Goal: Task Accomplishment & Management: Use online tool/utility

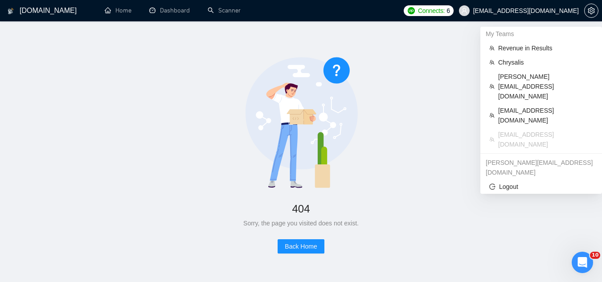
drag, startPoint x: 501, startPoint y: 11, endPoint x: 529, endPoint y: 17, distance: 29.2
click at [527, 16] on span "[EMAIL_ADDRESS][DOMAIN_NAME]" at bounding box center [519, 10] width 131 height 29
drag, startPoint x: 552, startPoint y: 17, endPoint x: 579, endPoint y: 11, distance: 28.3
click at [579, 12] on span "[EMAIL_ADDRESS][DOMAIN_NAME]" at bounding box center [519, 10] width 131 height 29
click at [508, 11] on span "[EMAIL_ADDRESS][DOMAIN_NAME]" at bounding box center [526, 11] width 106 height 0
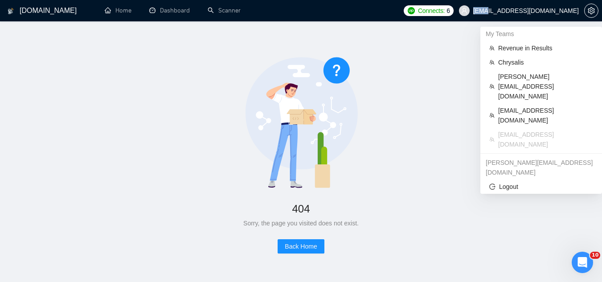
click at [508, 11] on span "[EMAIL_ADDRESS][DOMAIN_NAME]" at bounding box center [526, 11] width 106 height 0
click at [509, 11] on span "[EMAIL_ADDRESS][DOMAIN_NAME]" at bounding box center [526, 11] width 106 height 0
copy div "[EMAIL_ADDRESS][DOMAIN_NAME]"
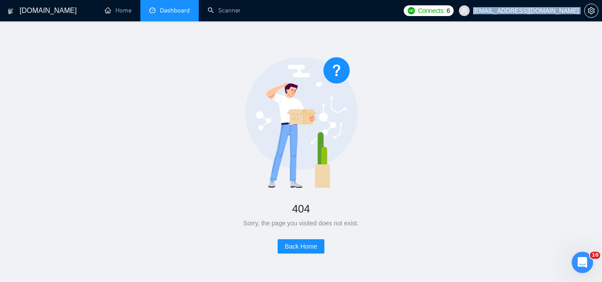
click at [183, 14] on link "Dashboard" at bounding box center [169, 11] width 41 height 8
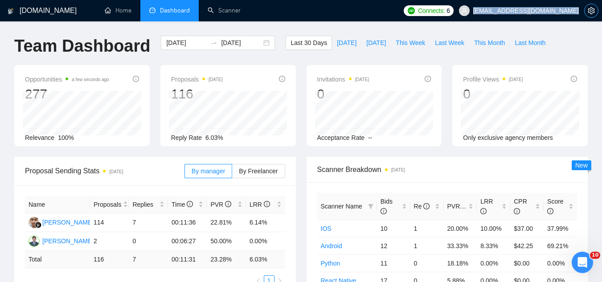
click at [592, 13] on icon "setting" at bounding box center [591, 10] width 7 height 7
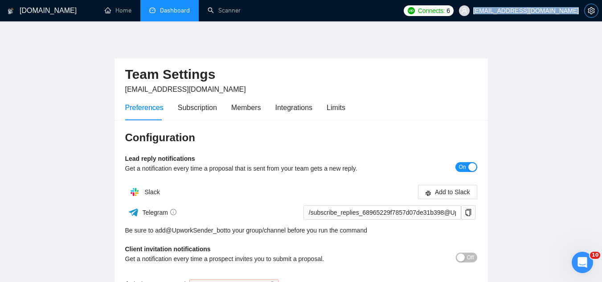
click at [594, 10] on icon "setting" at bounding box center [591, 10] width 7 height 7
click at [335, 109] on div "Limits" at bounding box center [336, 107] width 19 height 11
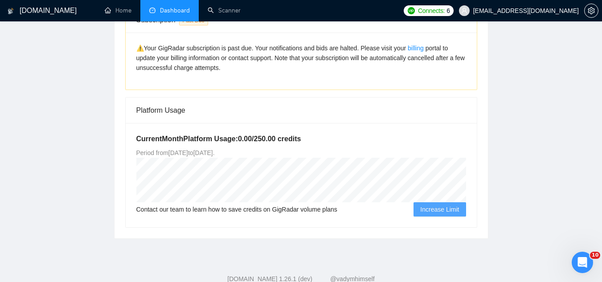
scroll to position [134, 0]
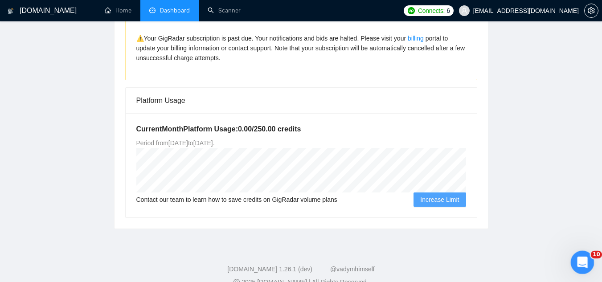
click at [582, 266] on icon "Open Intercom Messenger" at bounding box center [581, 261] width 15 height 15
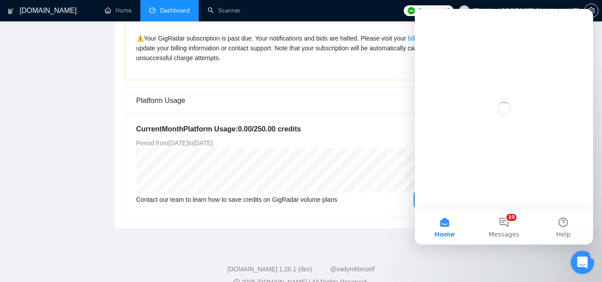
scroll to position [0, 0]
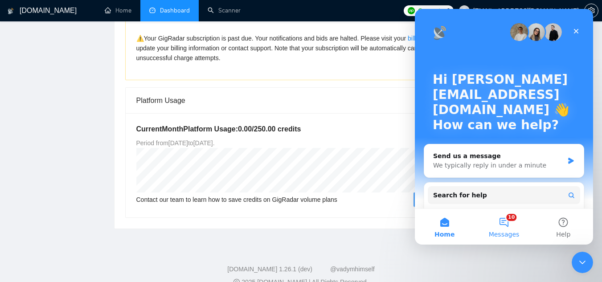
click at [507, 224] on button "10 Messages" at bounding box center [503, 227] width 59 height 36
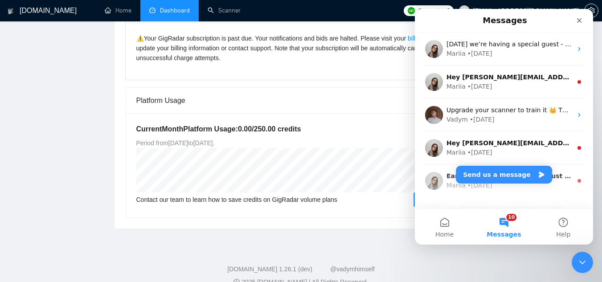
click at [508, 221] on button "10 Messages" at bounding box center [503, 227] width 59 height 36
click at [486, 173] on button "Send us a message" at bounding box center [504, 175] width 96 height 18
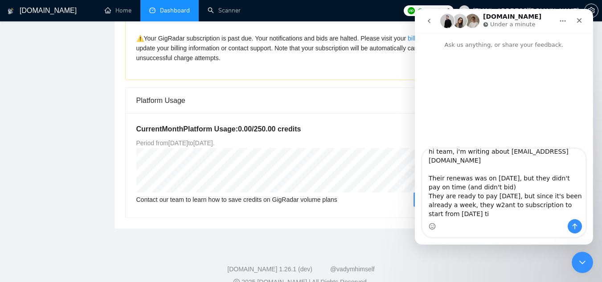
scroll to position [9, 0]
click at [465, 179] on textarea "hi team, i'm writing about [EMAIL_ADDRESS][DOMAIN_NAME] Their renewas was on [D…" at bounding box center [503, 184] width 163 height 70
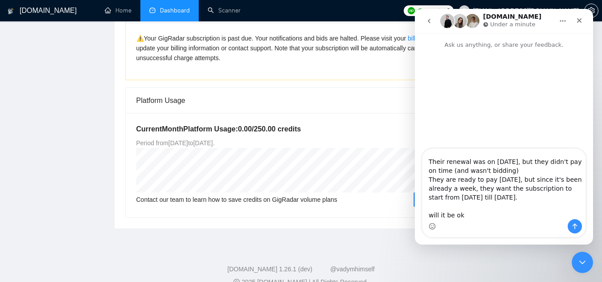
type textarea "hi team, i'm writing about [EMAIL_ADDRESS][DOMAIN_NAME] Their renewal was on [D…"
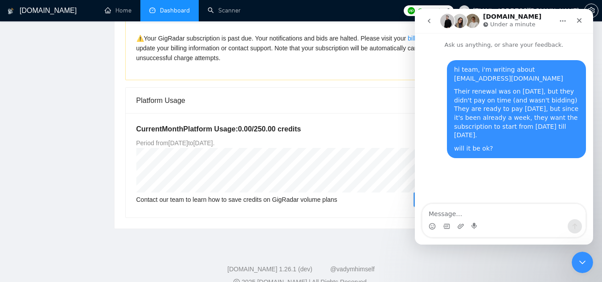
scroll to position [0, 0]
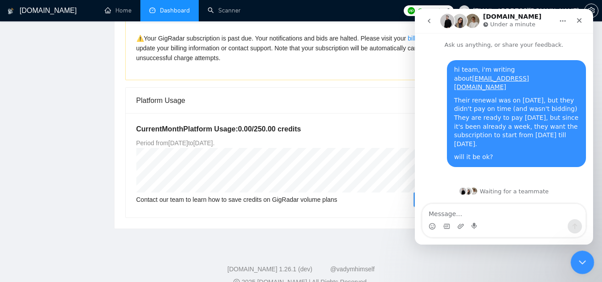
click at [578, 263] on icon "Close Intercom Messenger" at bounding box center [581, 261] width 11 height 11
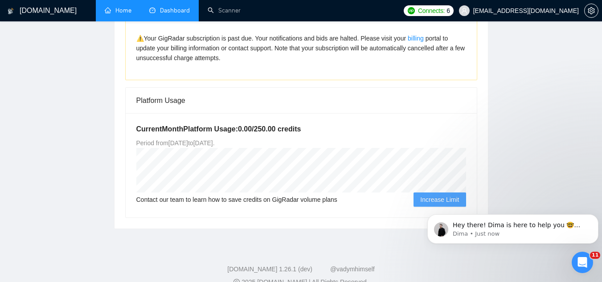
scroll to position [289, 0]
click at [512, 228] on p "Hey there! Dima is here to help you 🤓 Please, give me a couple of minutes to ch…" at bounding box center [520, 225] width 135 height 9
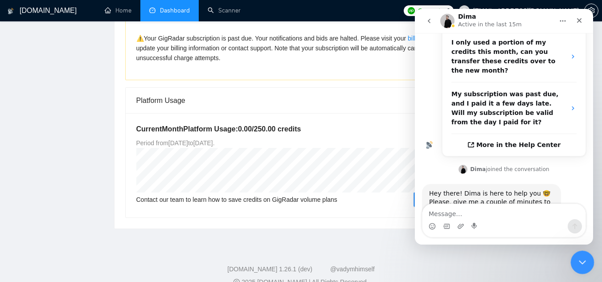
click at [582, 264] on icon "Close Intercom Messenger" at bounding box center [581, 261] width 11 height 11
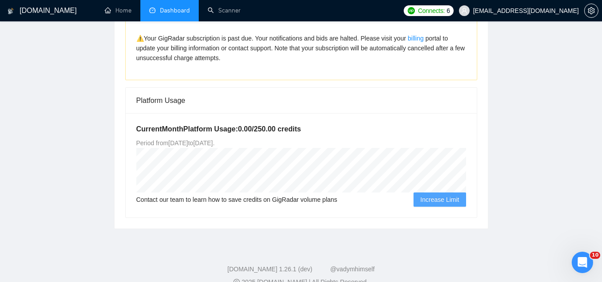
click at [525, 17] on span "[EMAIL_ADDRESS][DOMAIN_NAME]" at bounding box center [519, 10] width 131 height 29
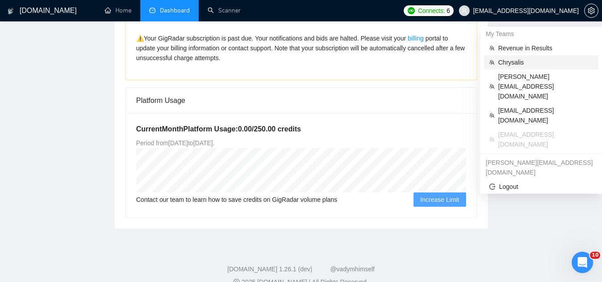
click at [511, 66] on span "Chrysalis" at bounding box center [545, 62] width 95 height 10
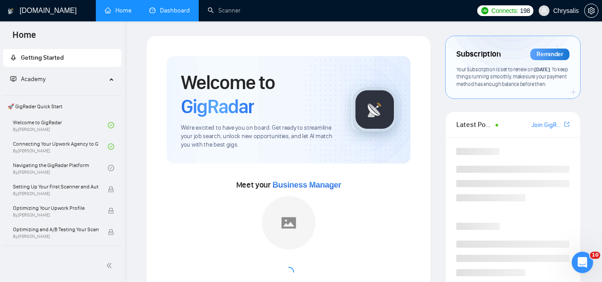
click at [174, 10] on link "Dashboard" at bounding box center [169, 11] width 41 height 8
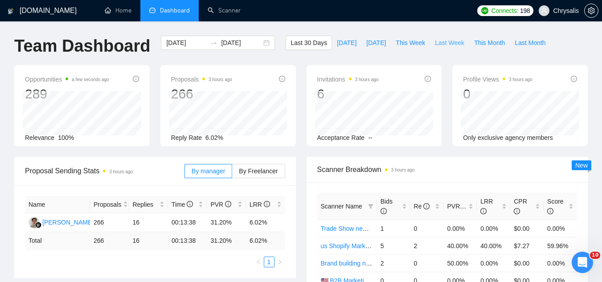
click at [438, 43] on span "Last Week" at bounding box center [449, 43] width 29 height 10
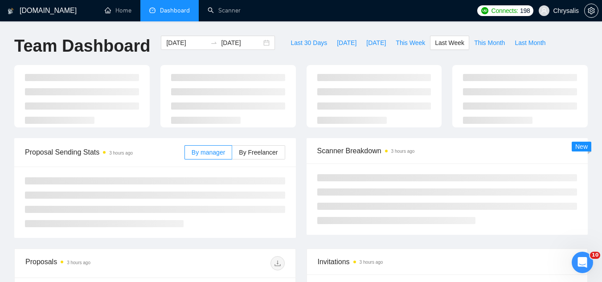
type input "[DATE]"
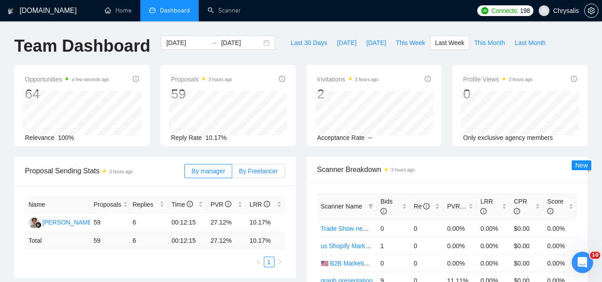
click at [265, 169] on span "By Freelancer" at bounding box center [258, 171] width 39 height 7
click at [232, 173] on input "By Freelancer" at bounding box center [232, 173] width 0 height 0
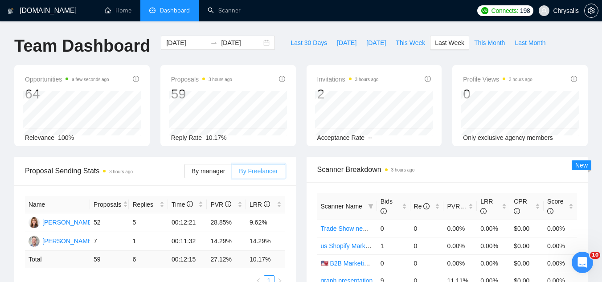
scroll to position [324, 0]
click at [205, 174] on span "By manager" at bounding box center [208, 171] width 33 height 7
click at [185, 173] on input "By manager" at bounding box center [185, 173] width 0 height 0
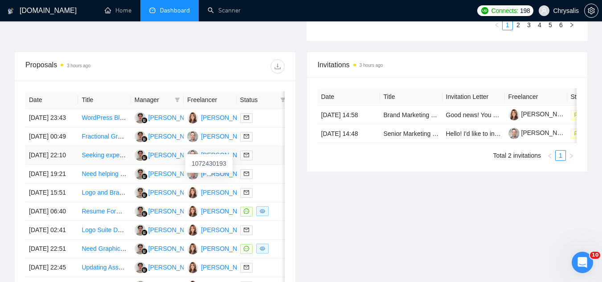
scroll to position [357, 0]
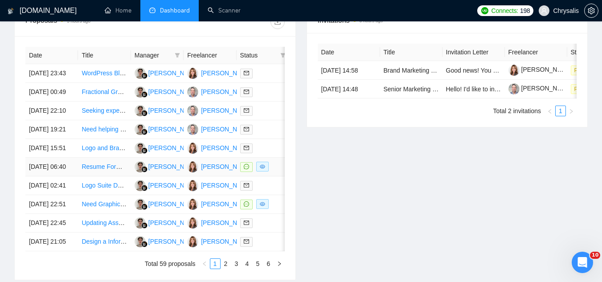
click at [102, 170] on link "Resume Formatting Assistance Needed" at bounding box center [137, 166] width 110 height 7
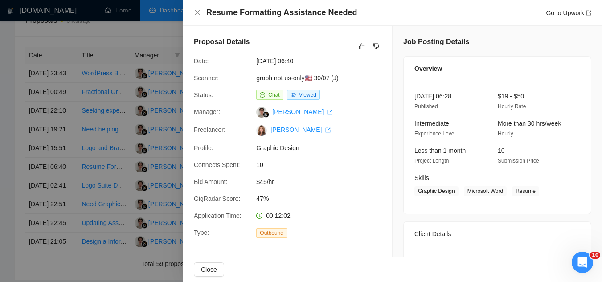
click at [166, 48] on div at bounding box center [301, 141] width 602 height 282
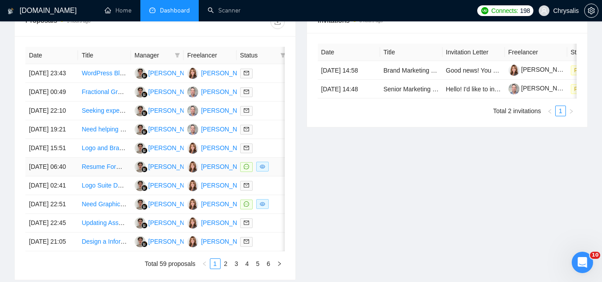
click at [87, 170] on link "Resume Formatting Assistance Needed" at bounding box center [137, 166] width 110 height 7
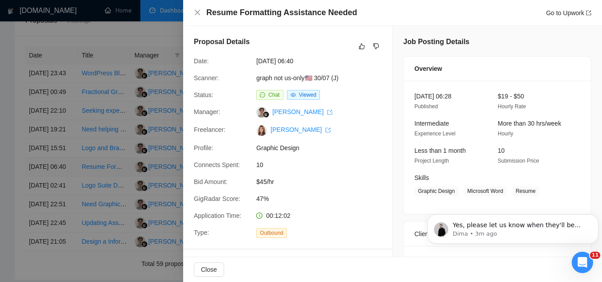
scroll to position [336, 0]
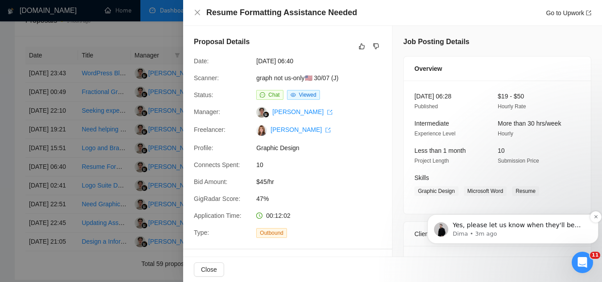
click at [524, 235] on p "Dima • 3m ago" at bounding box center [520, 234] width 135 height 8
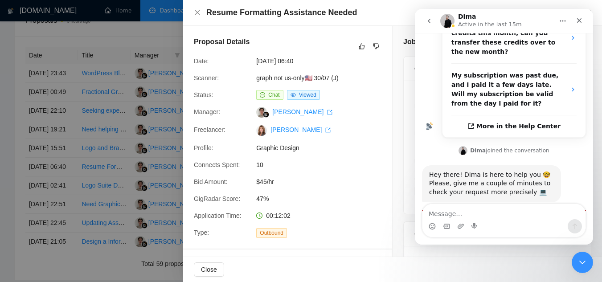
scroll to position [350, 0]
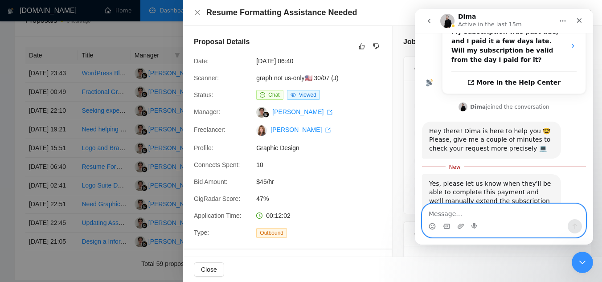
click at [446, 214] on textarea "Message…" at bounding box center [503, 211] width 163 height 15
type textarea "ok, sounds great, thank you"
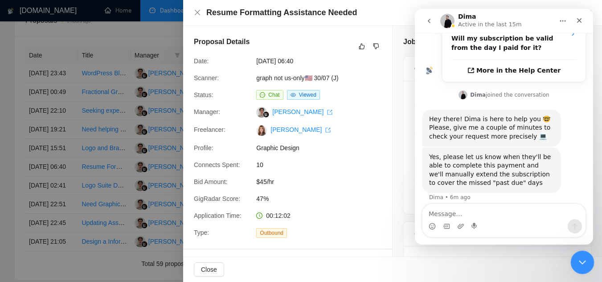
click at [586, 259] on div "Close Intercom Messenger" at bounding box center [580, 260] width 21 height 21
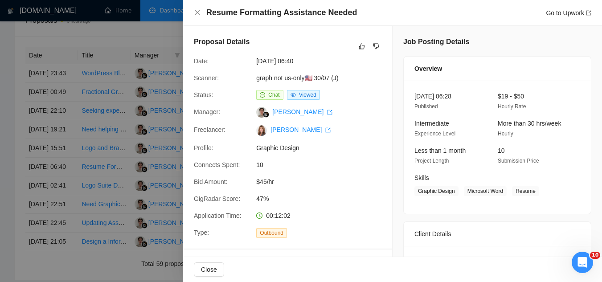
click at [118, 40] on div at bounding box center [301, 141] width 602 height 282
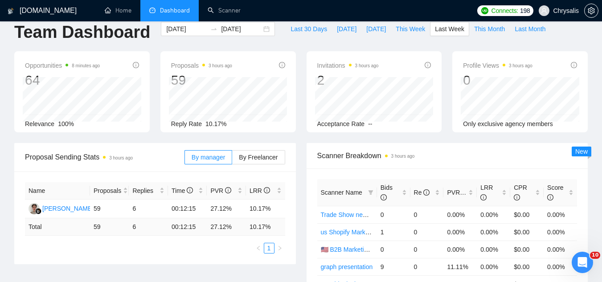
scroll to position [0, 0]
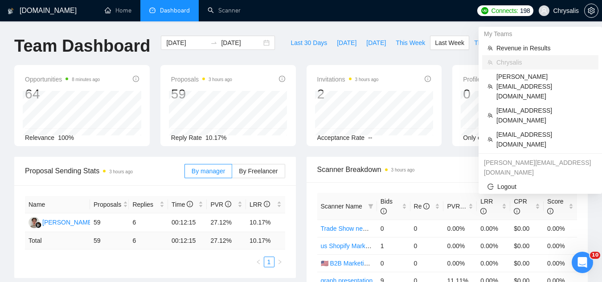
click at [573, 11] on span "Chrysalis" at bounding box center [566, 11] width 26 height 0
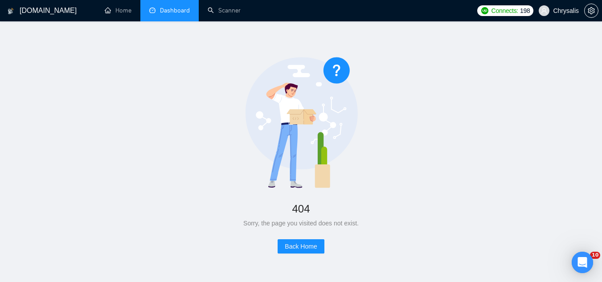
click at [172, 14] on link "Dashboard" at bounding box center [169, 11] width 41 height 8
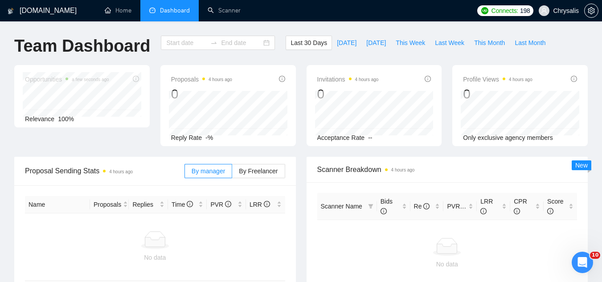
type input "[DATE]"
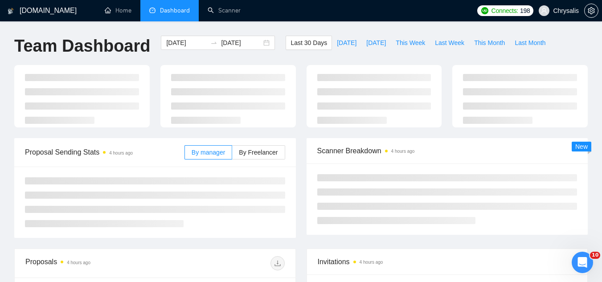
click at [569, 11] on span "Chrysalis" at bounding box center [566, 11] width 26 height 0
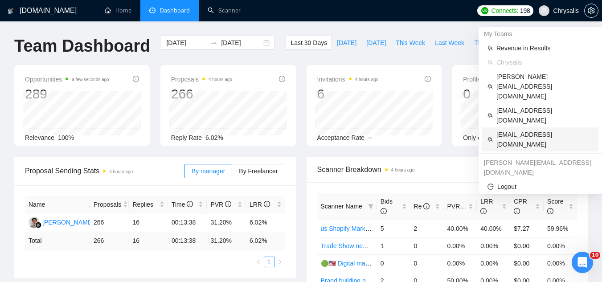
click at [517, 130] on span "[EMAIL_ADDRESS][DOMAIN_NAME]" at bounding box center [544, 140] width 97 height 20
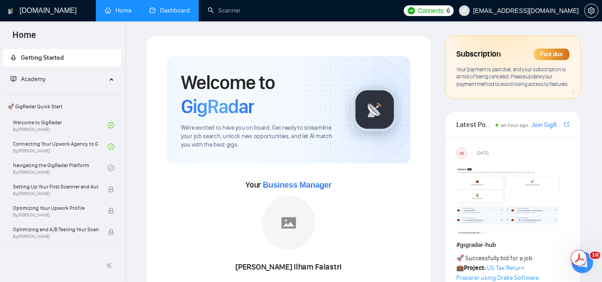
click at [180, 14] on link "Dashboard" at bounding box center [169, 11] width 41 height 8
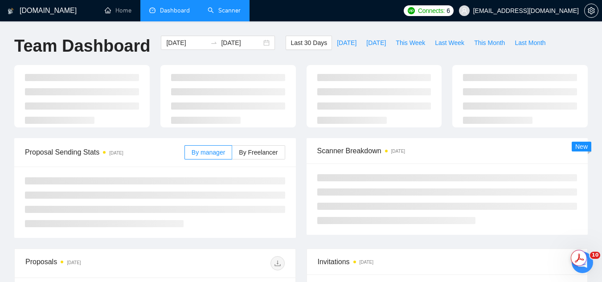
click at [229, 8] on link "Scanner" at bounding box center [224, 11] width 33 height 8
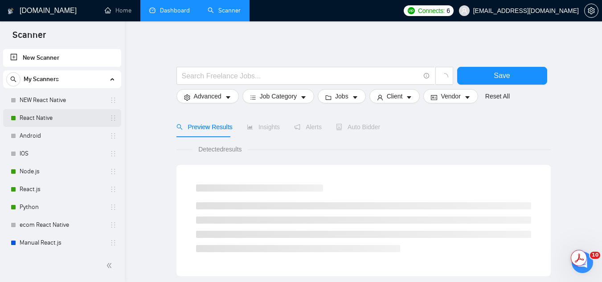
click at [57, 118] on link "React Native" at bounding box center [62, 118] width 85 height 18
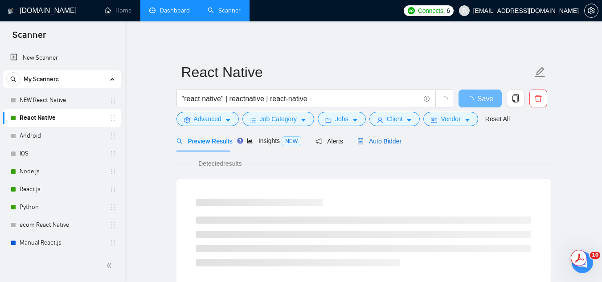
click at [371, 138] on span "Auto Bidder" at bounding box center [379, 141] width 44 height 7
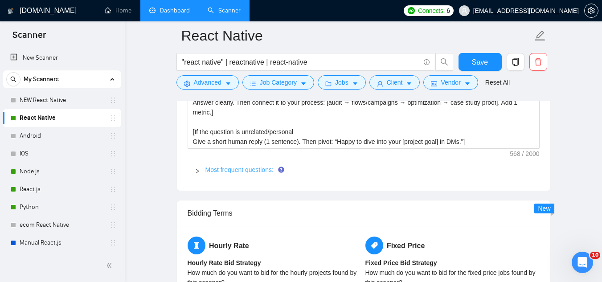
click at [235, 168] on link "Most frequent questions:" at bounding box center [239, 169] width 68 height 7
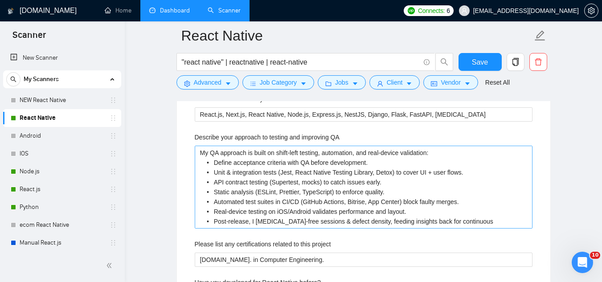
scroll to position [1604, 0]
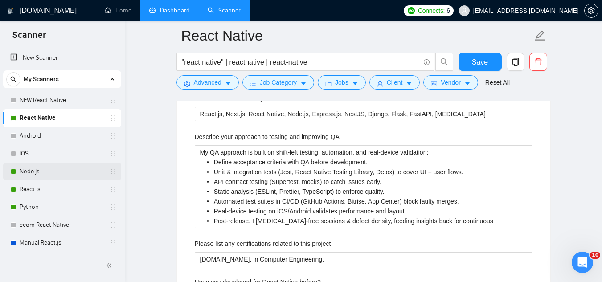
click at [70, 172] on link "Node.js" at bounding box center [62, 172] width 85 height 18
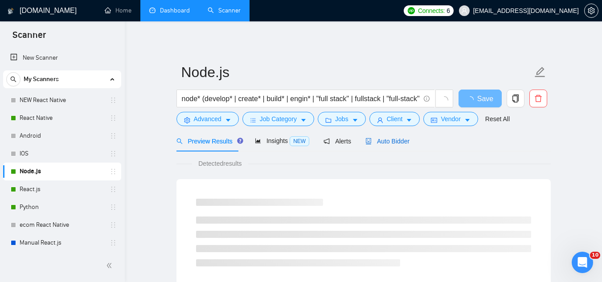
click at [381, 139] on span "Auto Bidder" at bounding box center [387, 141] width 44 height 7
